Goal: Communication & Community: Answer question/provide support

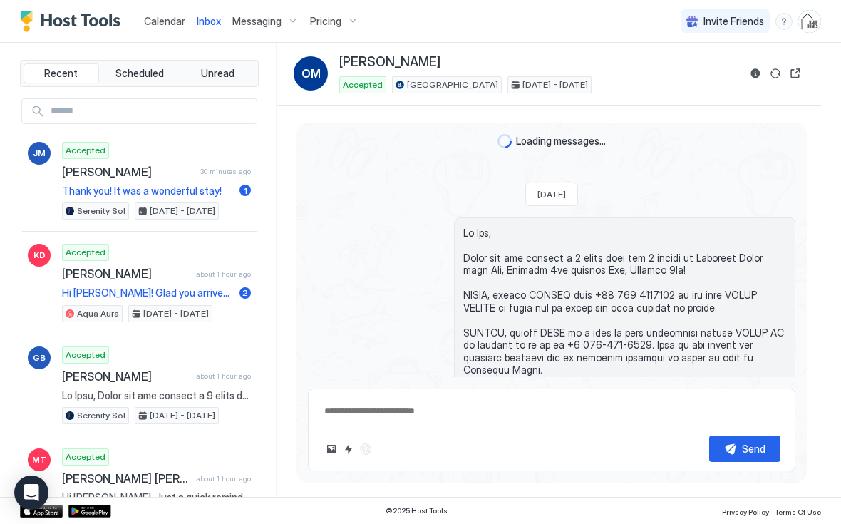
scroll to position [2248, 0]
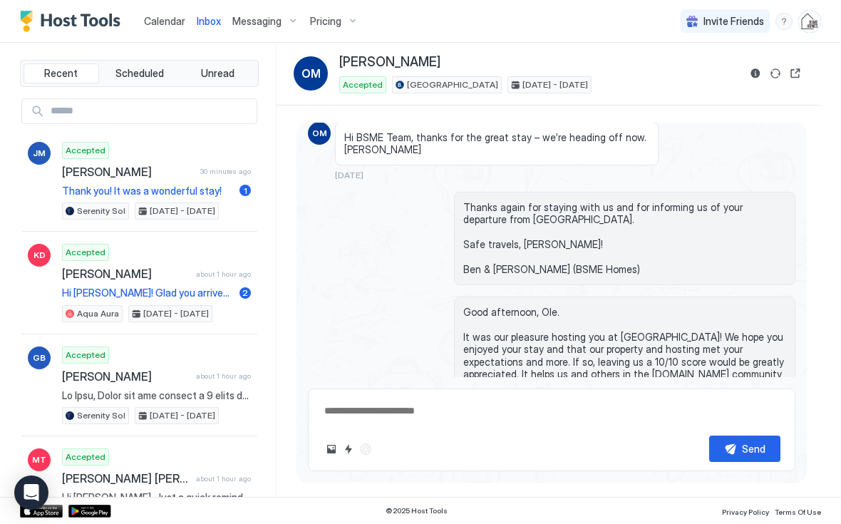
click at [159, 24] on span "Calendar" at bounding box center [164, 21] width 41 height 12
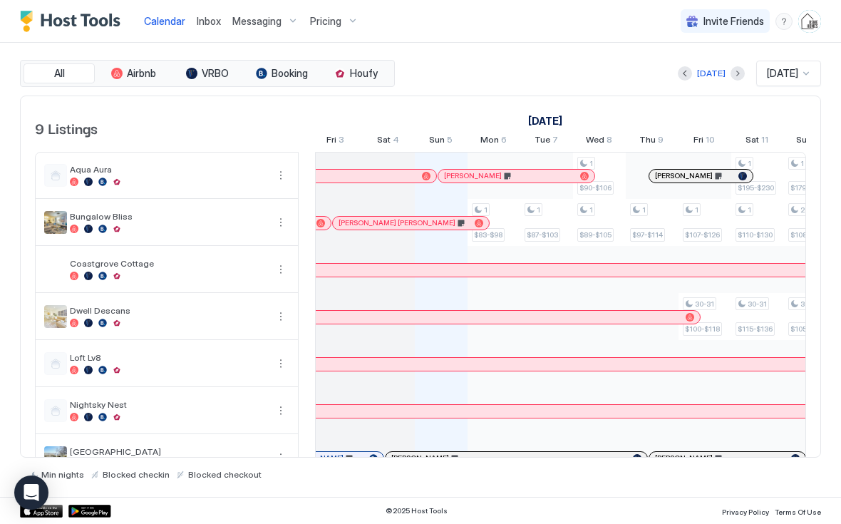
scroll to position [0, 692]
click at [400, 175] on div "[PERSON_NAME]" at bounding box center [325, 175] width 183 height 9
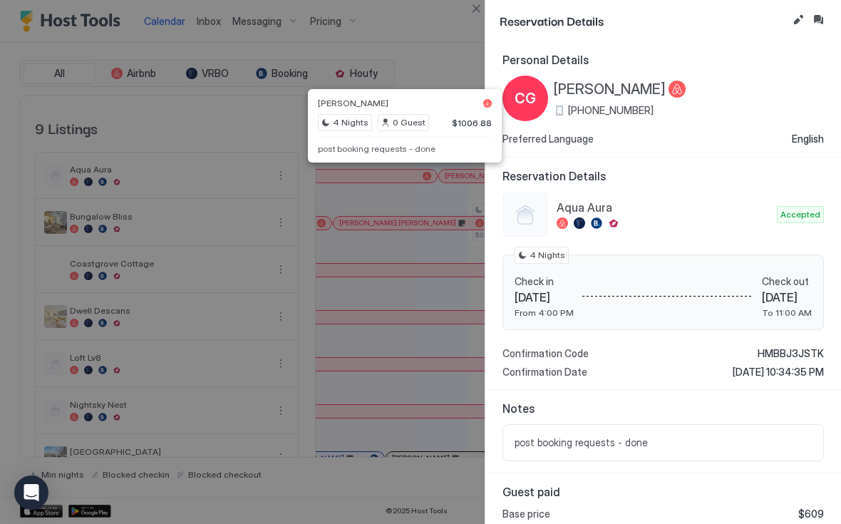
click at [793, 24] on button "Edit reservation" at bounding box center [798, 19] width 17 height 17
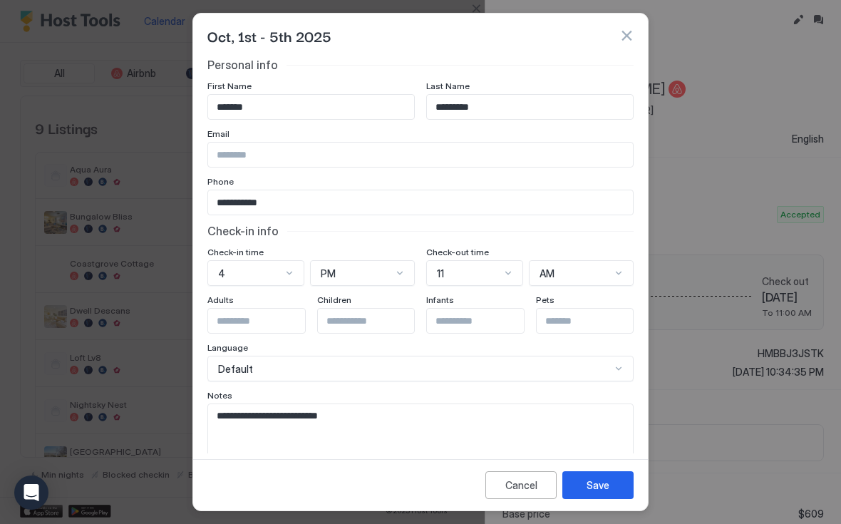
click at [425, 410] on textarea "**********" at bounding box center [420, 439] width 425 height 70
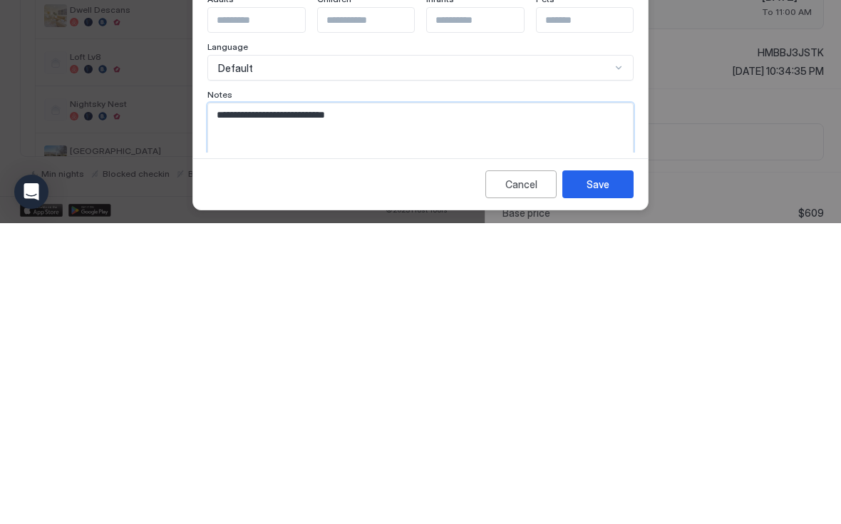
scroll to position [0, 0]
paste textarea "**********"
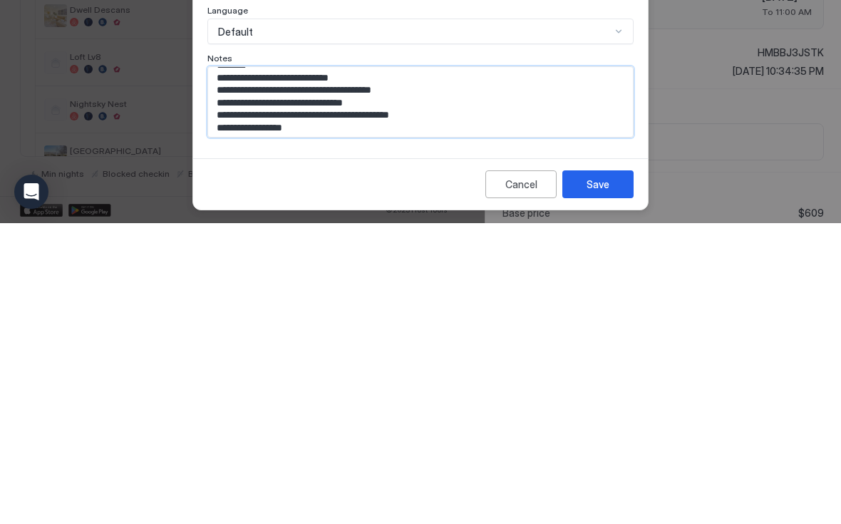
type textarea "**********"
click at [605, 478] on div "Save" at bounding box center [598, 485] width 23 height 15
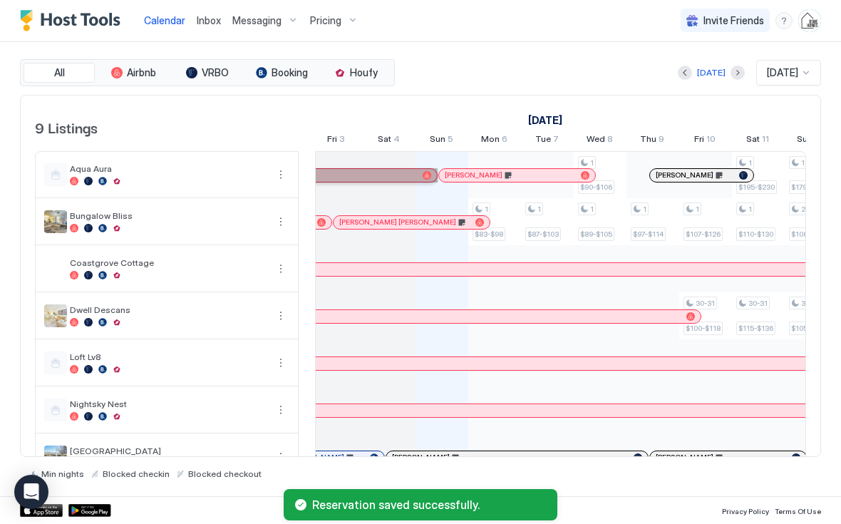
click at [398, 174] on div "[PERSON_NAME]" at bounding box center [325, 175] width 183 height 9
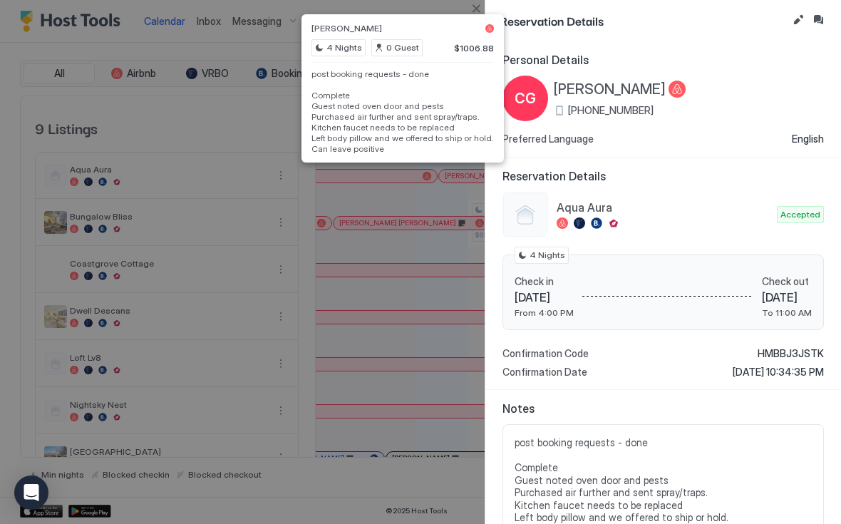
click at [820, 20] on button "Inbox" at bounding box center [818, 19] width 17 height 17
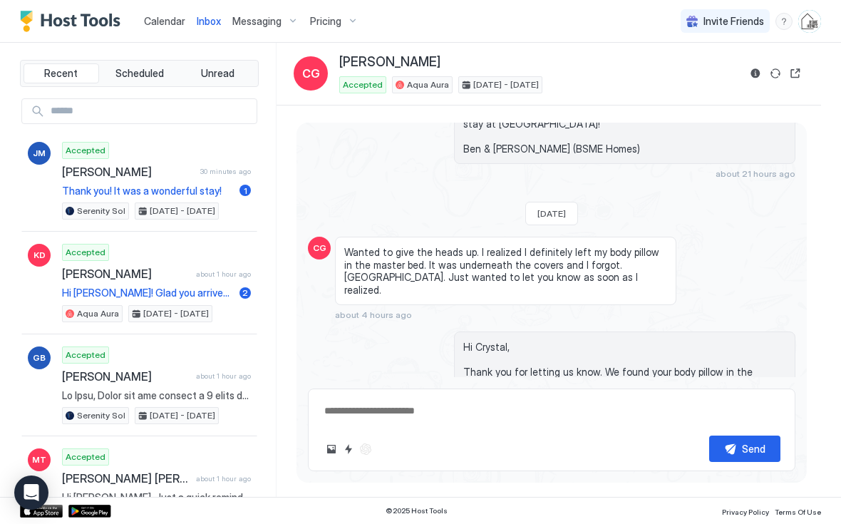
scroll to position [4319, 0]
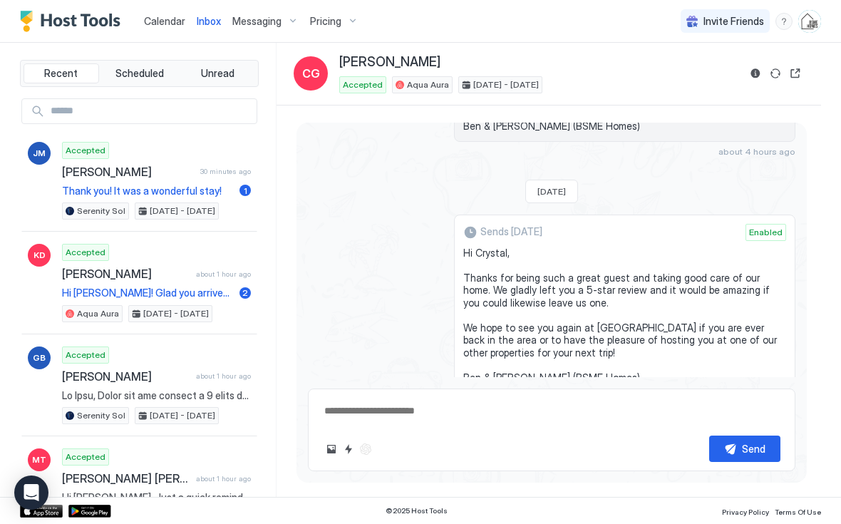
click at [760, 510] on button "Send now" at bounding box center [763, 517] width 14 height 14
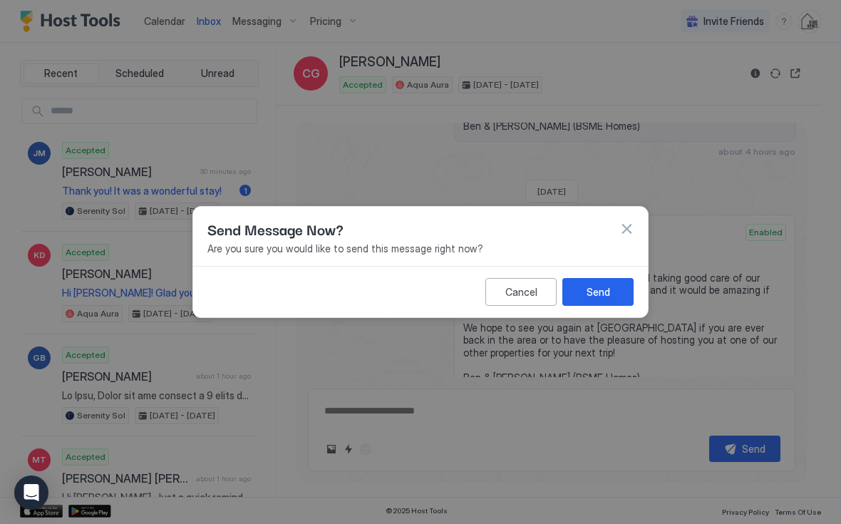
click at [616, 290] on button "Send" at bounding box center [597, 292] width 71 height 28
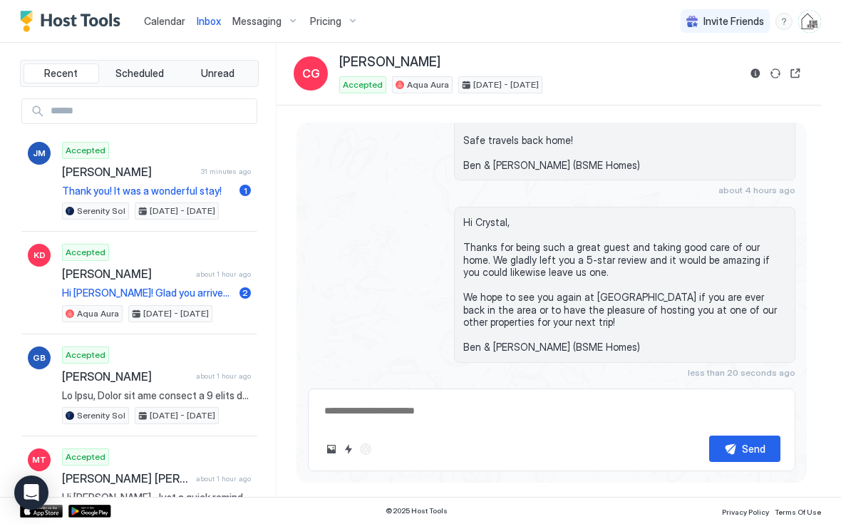
scroll to position [4468, 0]
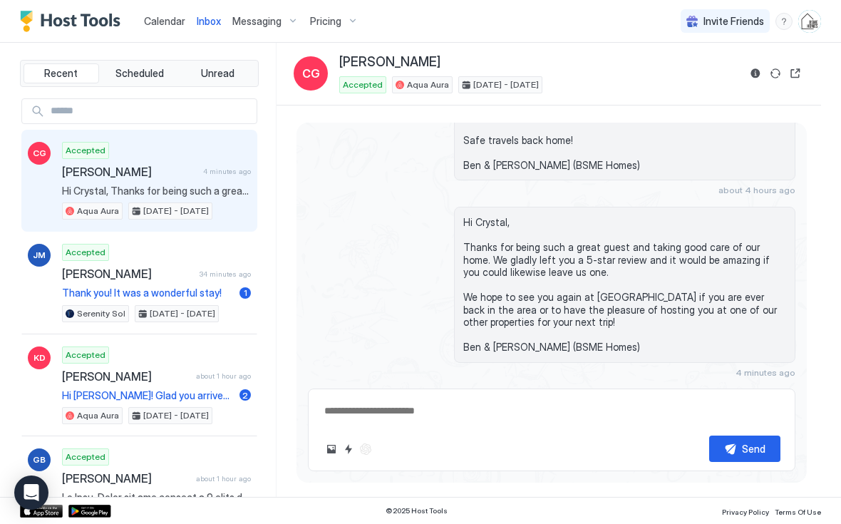
click at [158, 25] on span "Calendar" at bounding box center [164, 21] width 41 height 12
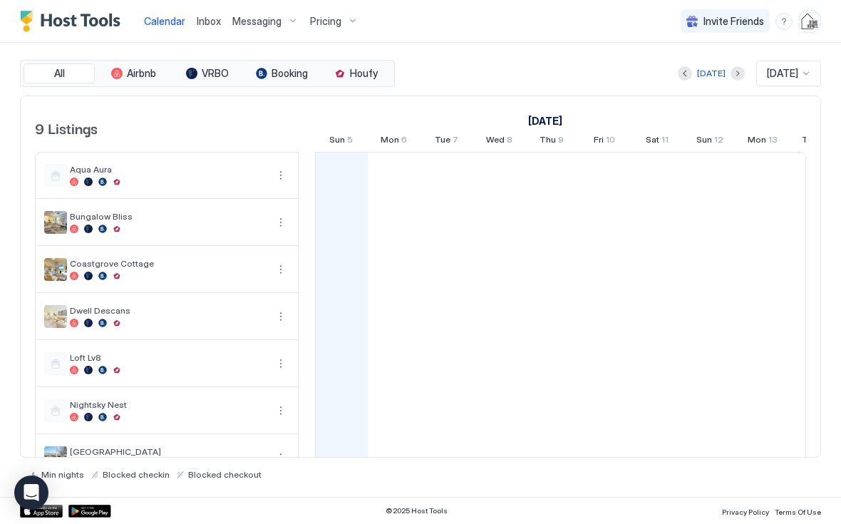
scroll to position [0, 792]
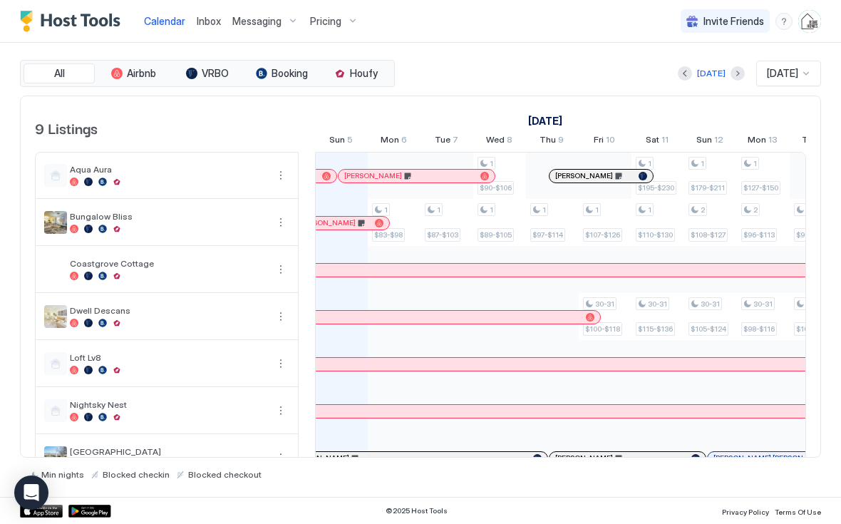
click at [207, 24] on span "Inbox" at bounding box center [209, 21] width 24 height 12
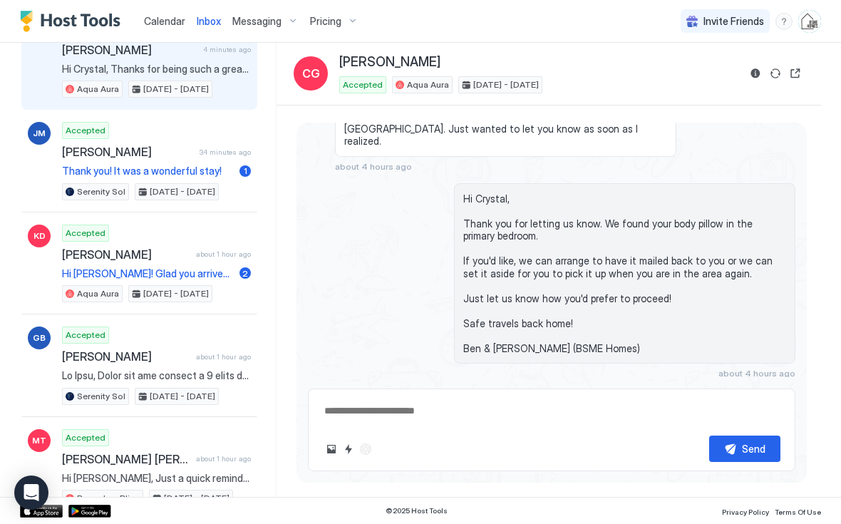
scroll to position [123, 0]
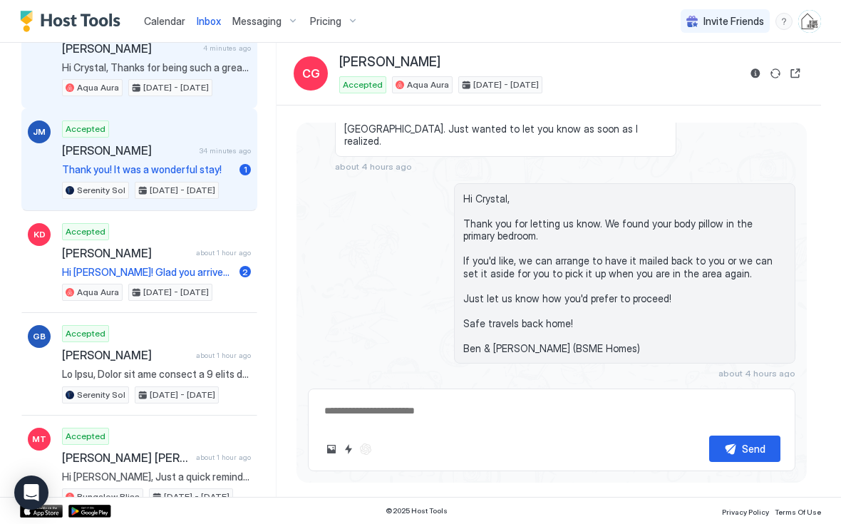
click at [52, 163] on div "JM Accepted [PERSON_NAME] 34 minutes ago Thank you! It was a wonderful stay! 1 …" at bounding box center [139, 159] width 236 height 103
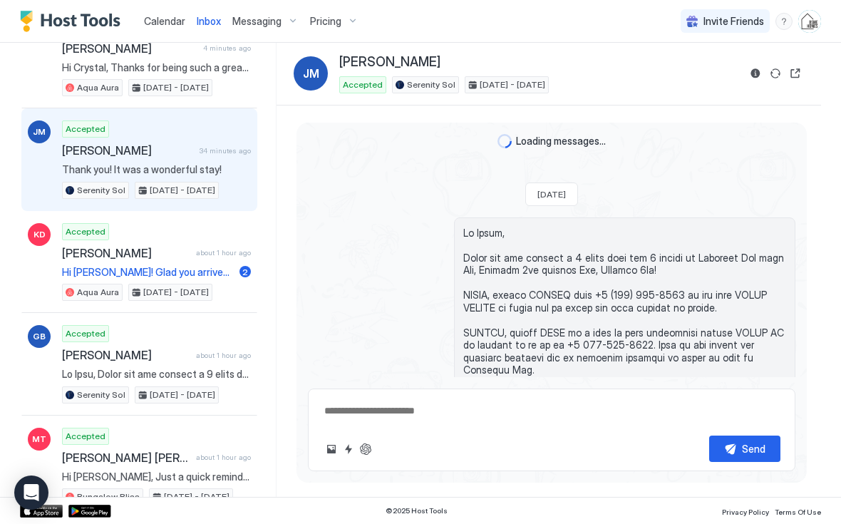
scroll to position [2610, 0]
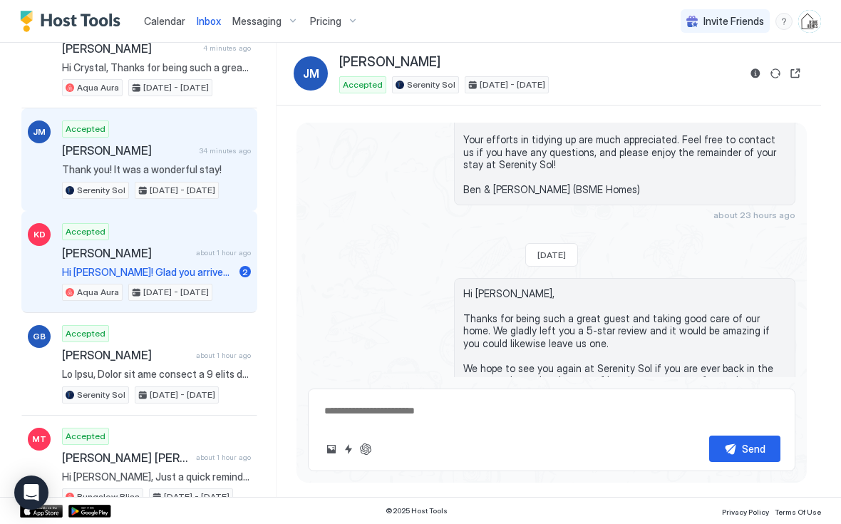
click at [72, 264] on div "Accepted [PERSON_NAME] about 1 hour ago Hi [PERSON_NAME]! Glad you arrived safe…" at bounding box center [156, 262] width 189 height 78
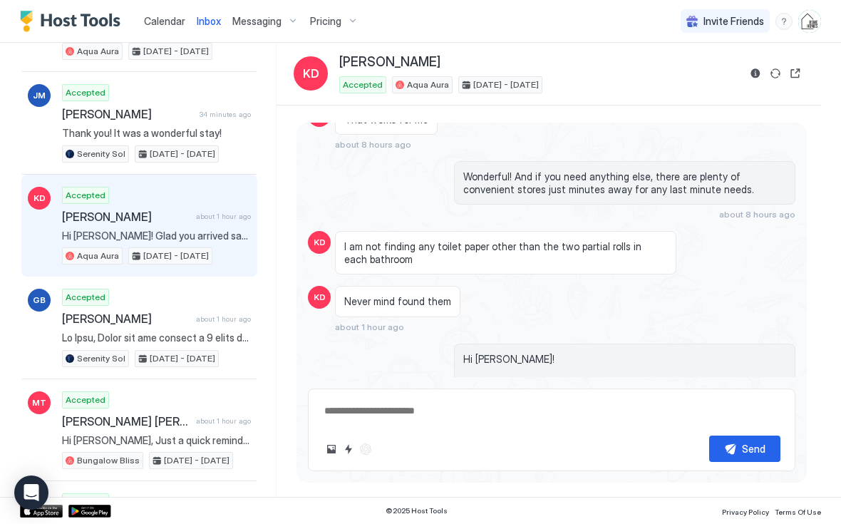
scroll to position [162, 0]
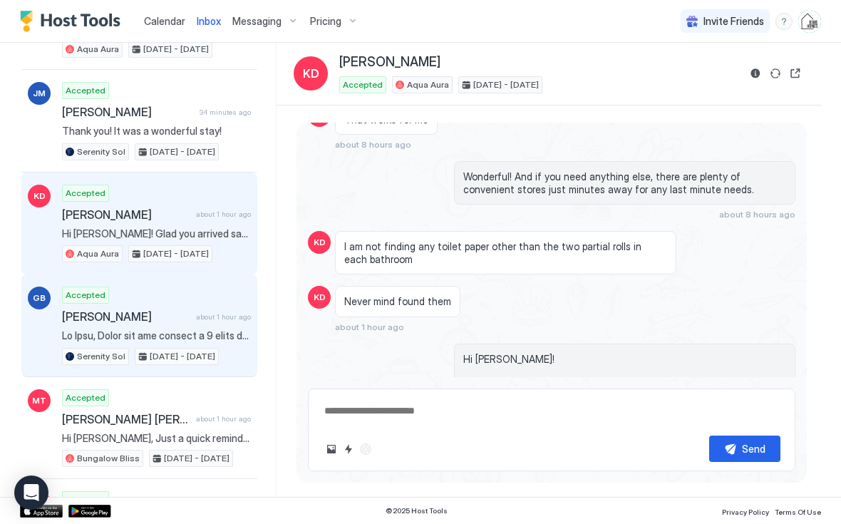
click at [78, 313] on span "[PERSON_NAME]" at bounding box center [126, 316] width 128 height 14
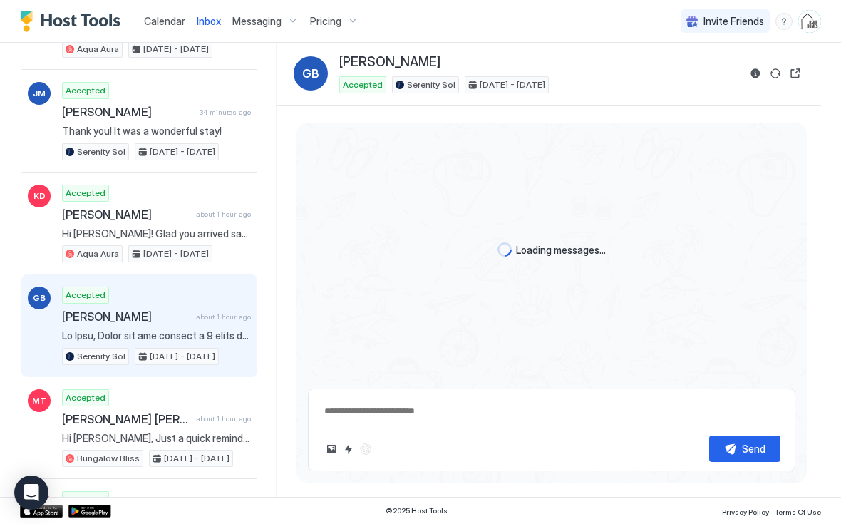
scroll to position [217, 0]
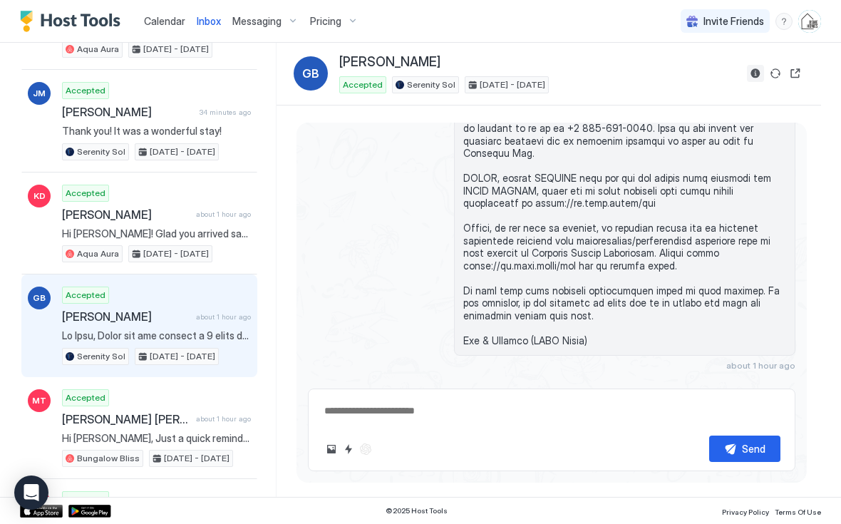
click at [756, 66] on button "Reservation information" at bounding box center [755, 73] width 17 height 17
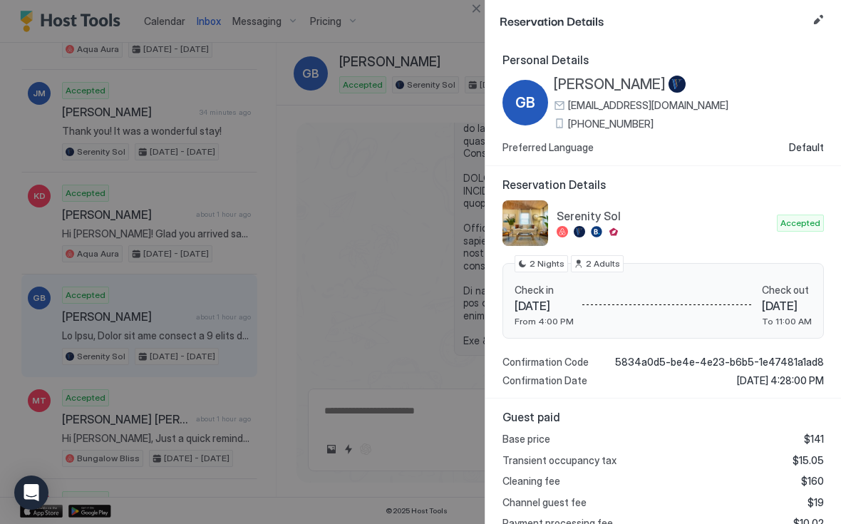
click at [669, 103] on span "[EMAIL_ADDRESS][DOMAIN_NAME]" at bounding box center [648, 105] width 160 height 13
type textarea "*"
